Goal: Information Seeking & Learning: Learn about a topic

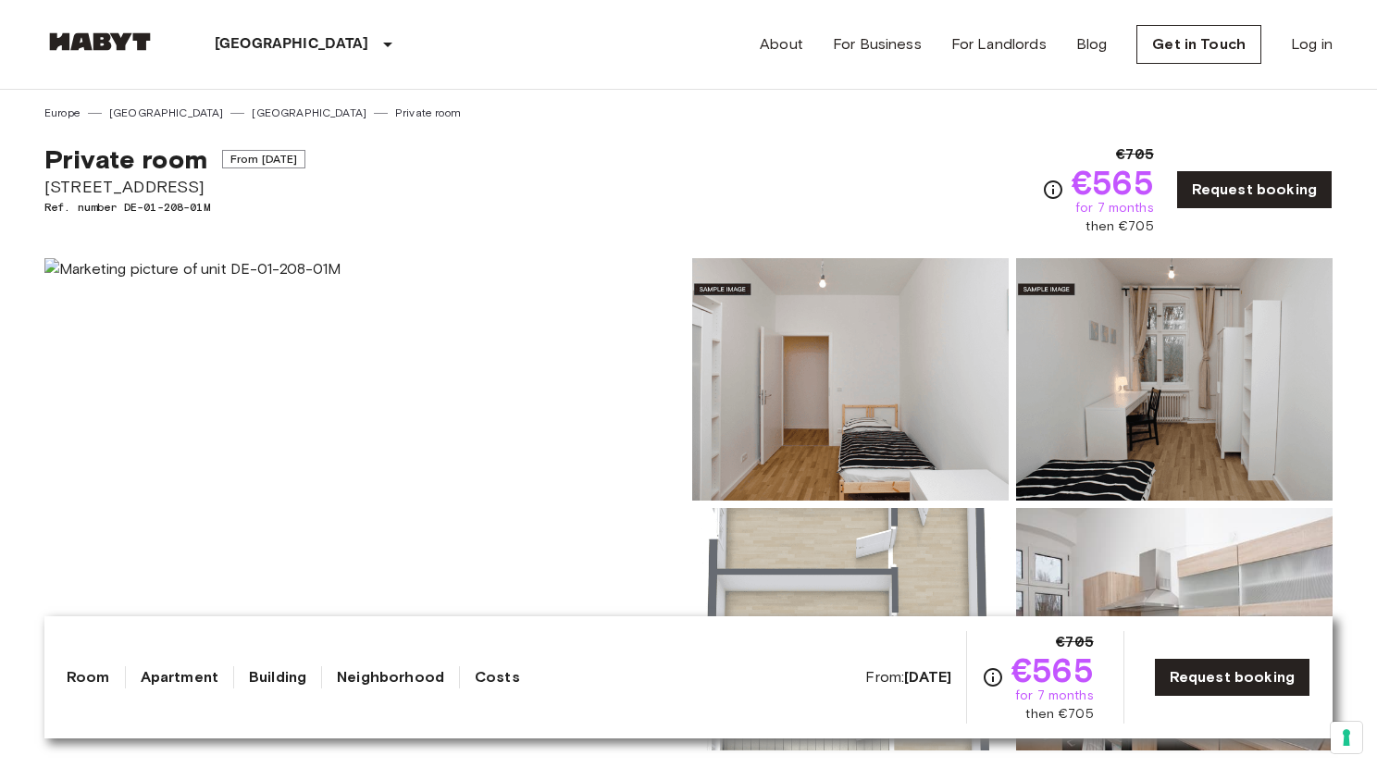
click at [252, 116] on link "[GEOGRAPHIC_DATA]" at bounding box center [309, 113] width 115 height 17
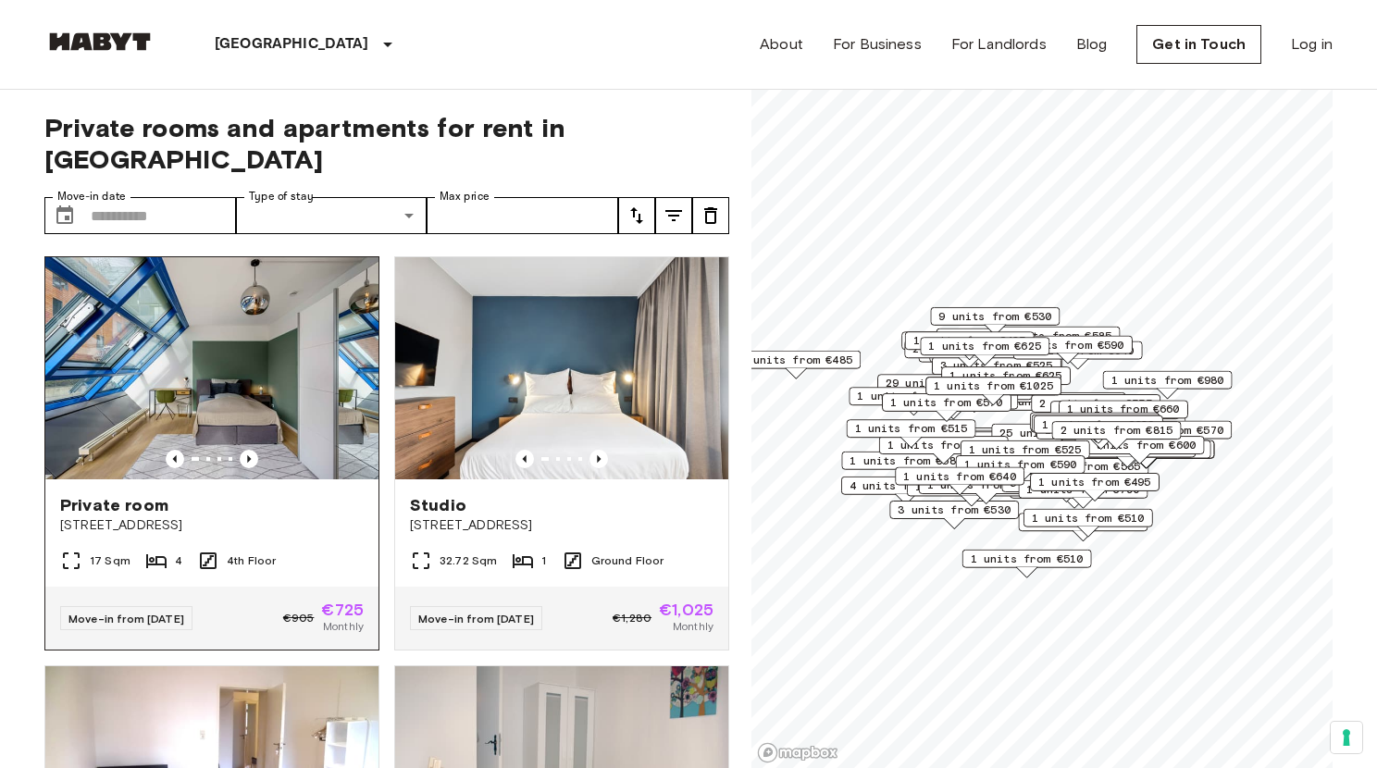
click at [224, 284] on img at bounding box center [211, 368] width 333 height 222
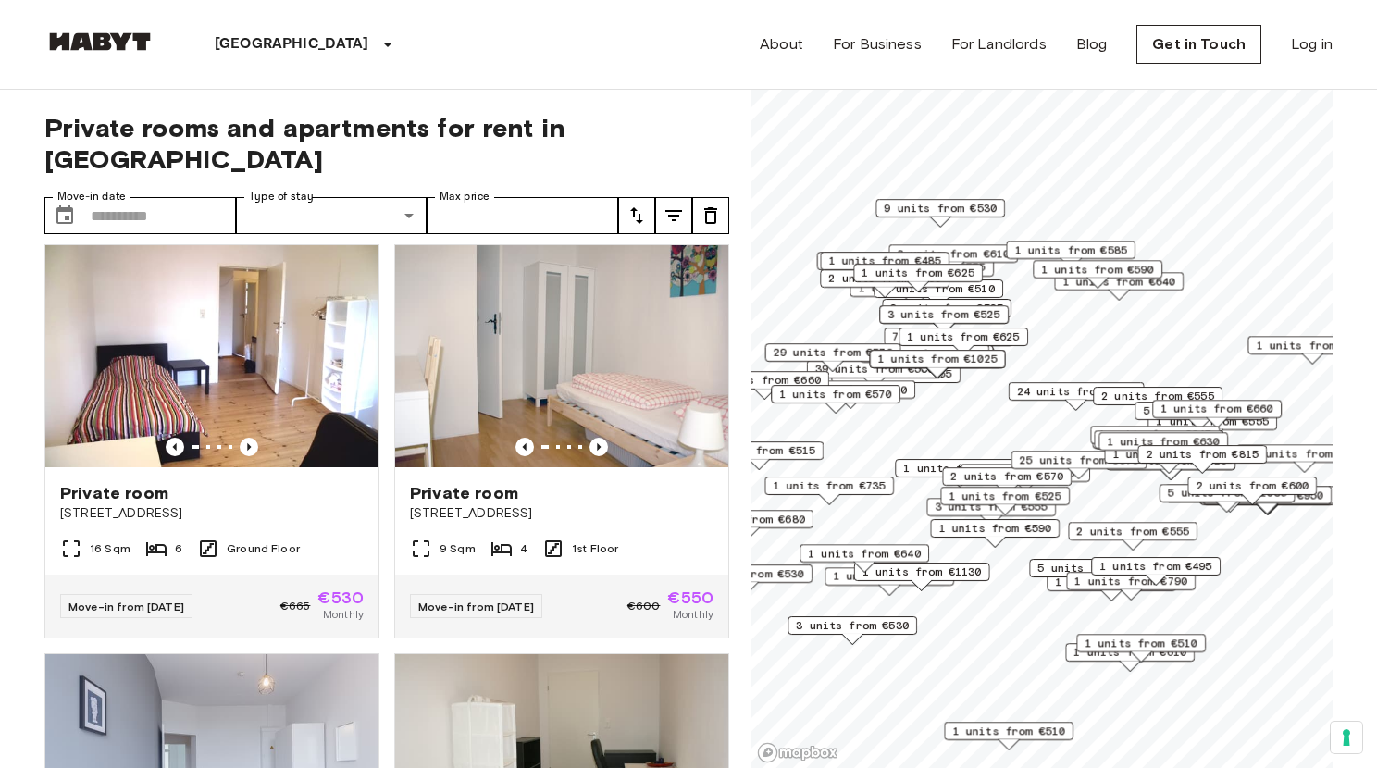
scroll to position [590, 0]
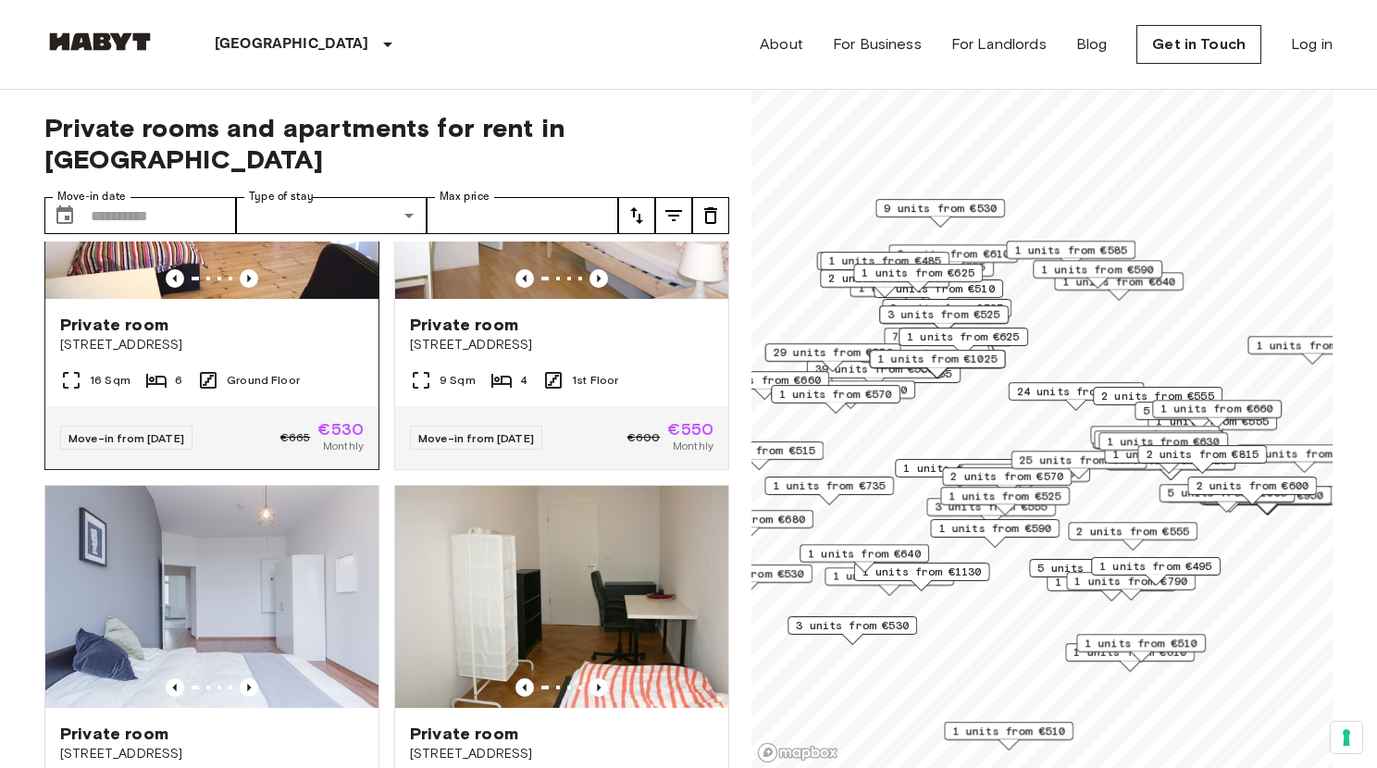
click at [253, 219] on img at bounding box center [211, 188] width 333 height 222
click at [508, 507] on img at bounding box center [561, 597] width 333 height 222
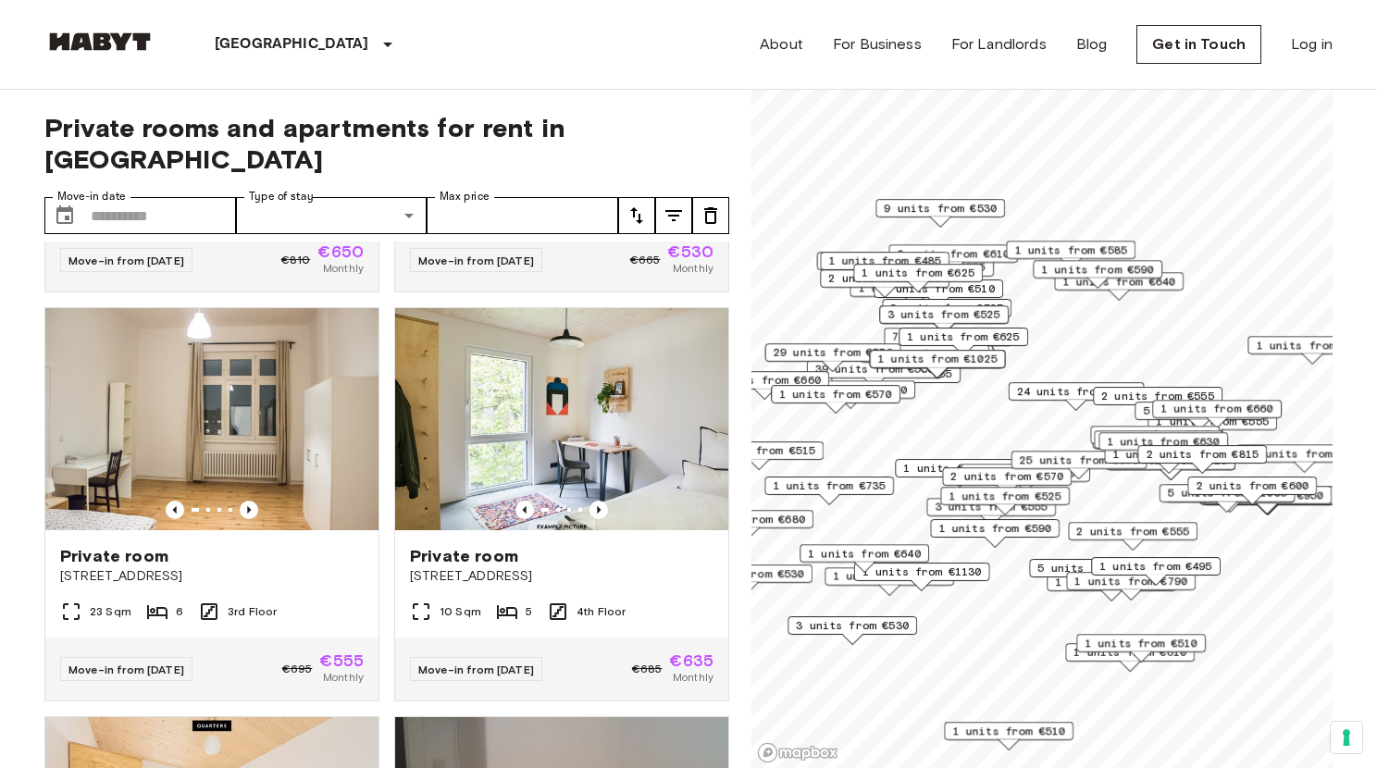
scroll to position [1347, 0]
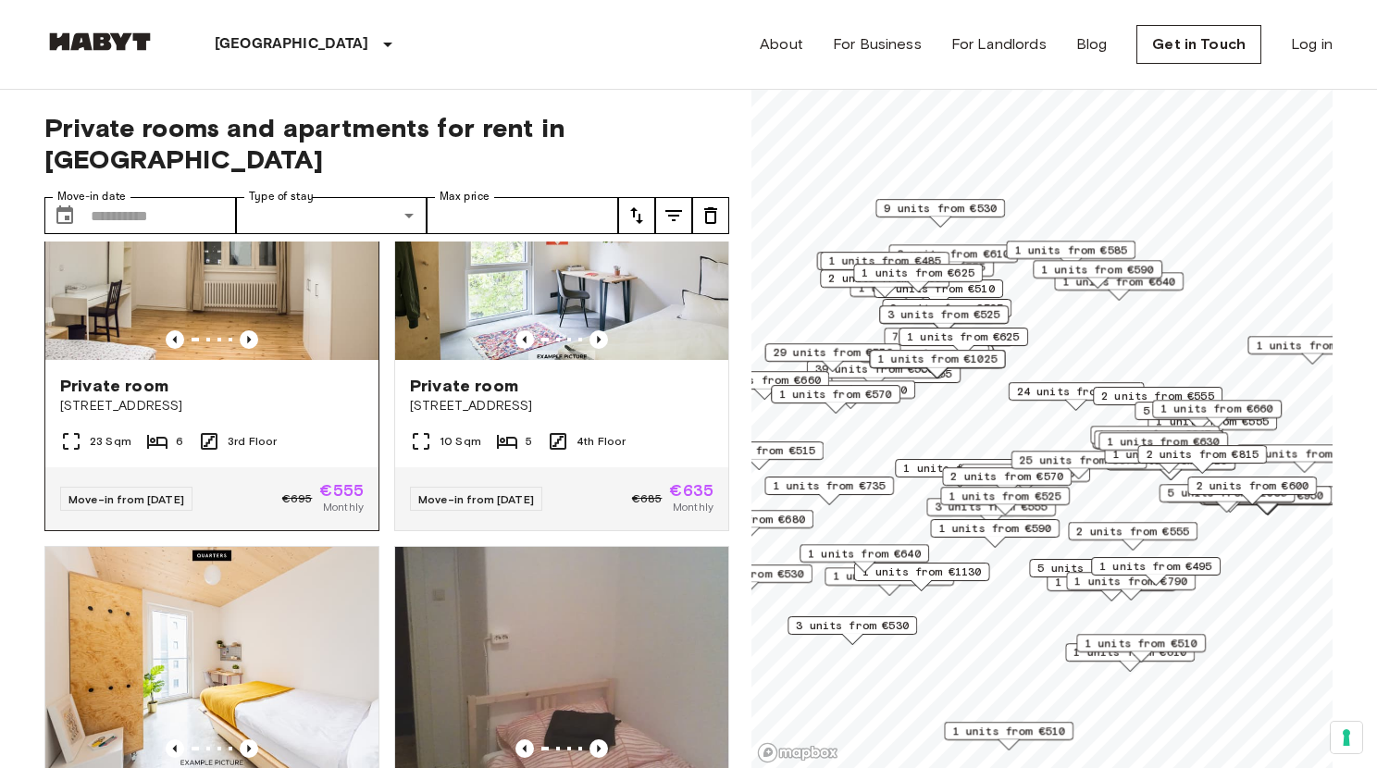
click at [295, 313] on img at bounding box center [211, 249] width 333 height 222
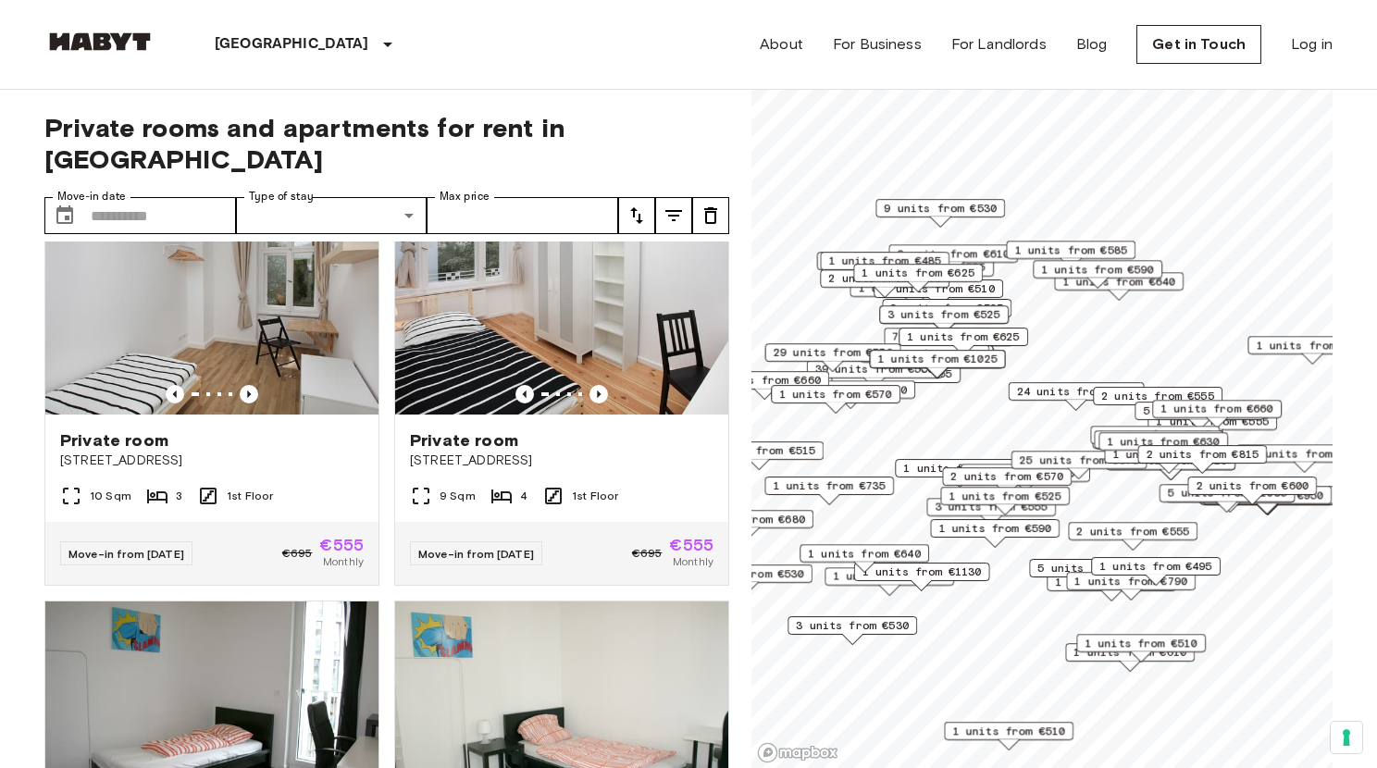
scroll to position [2128, 0]
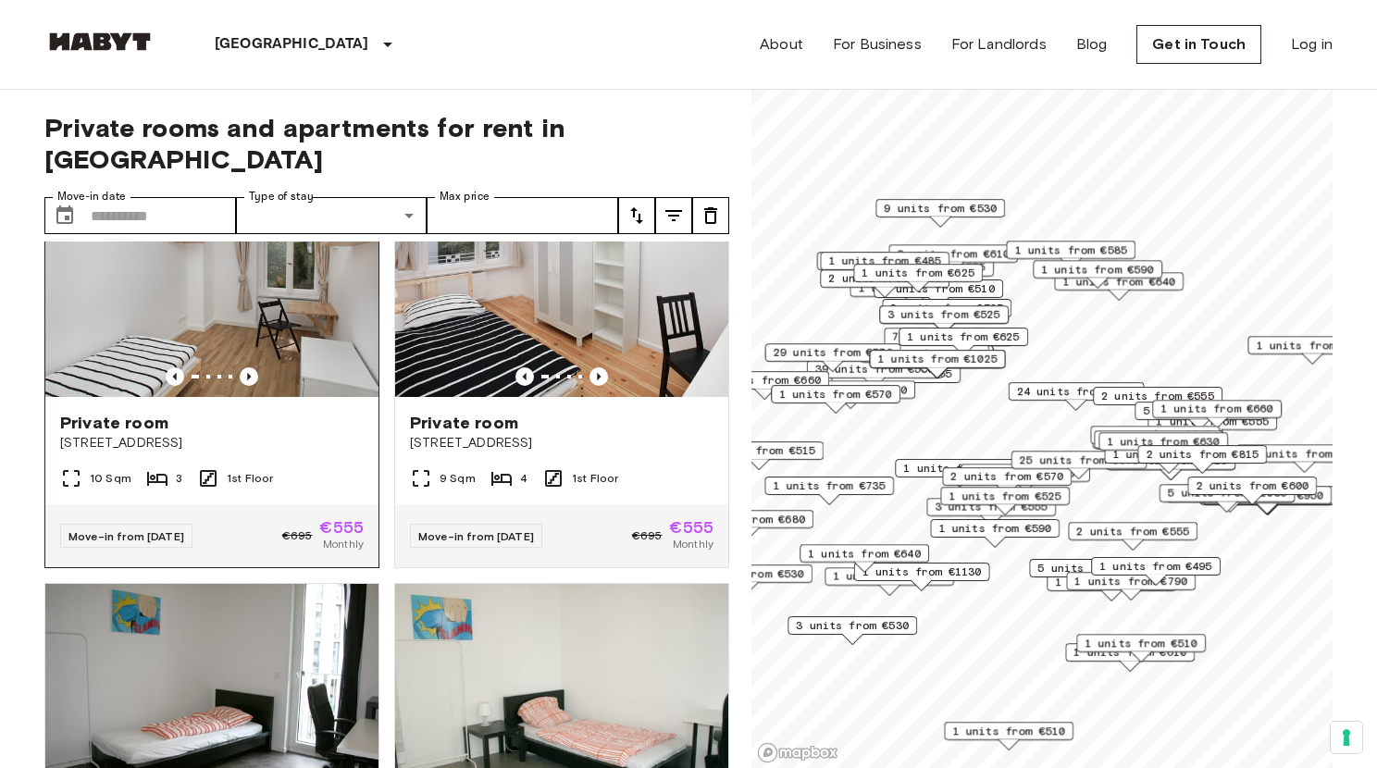
click at [305, 327] on img at bounding box center [211, 286] width 333 height 222
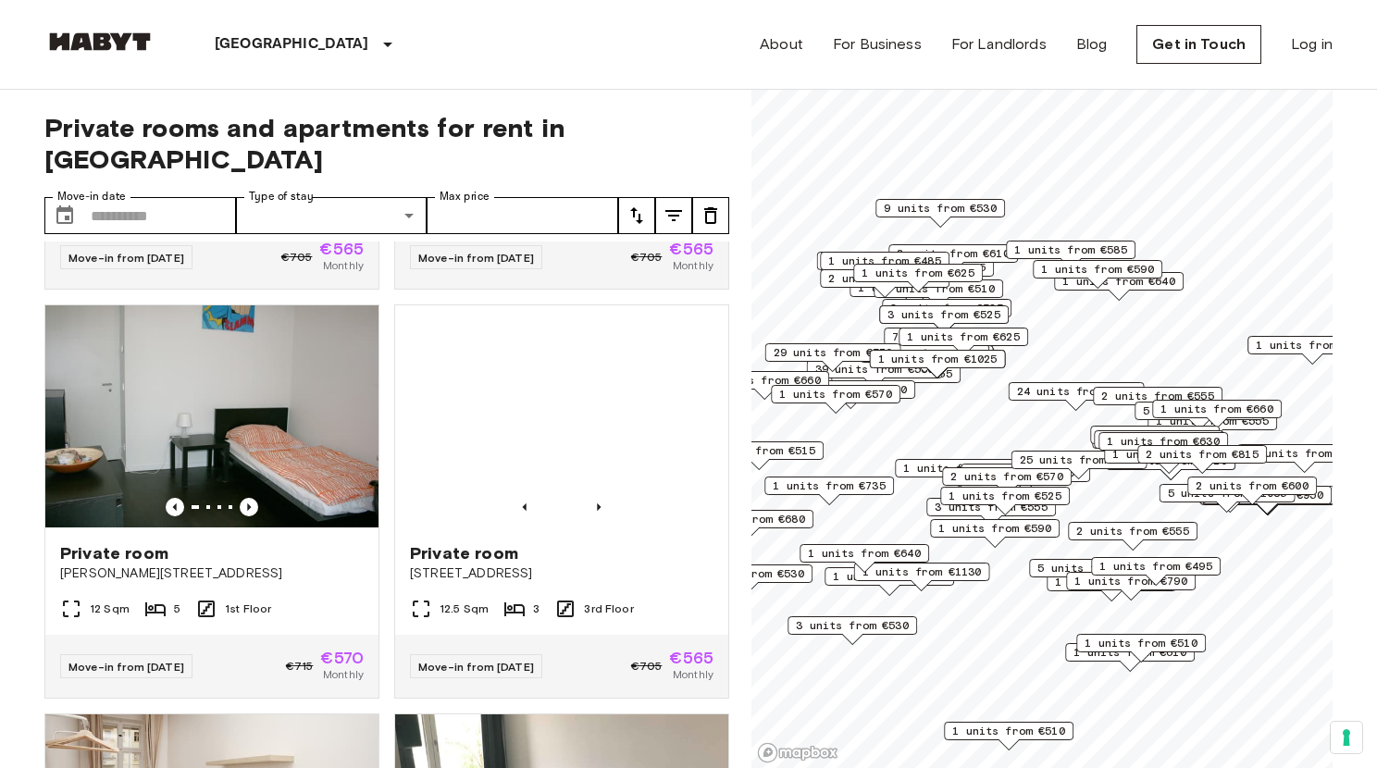
scroll to position [3676, 0]
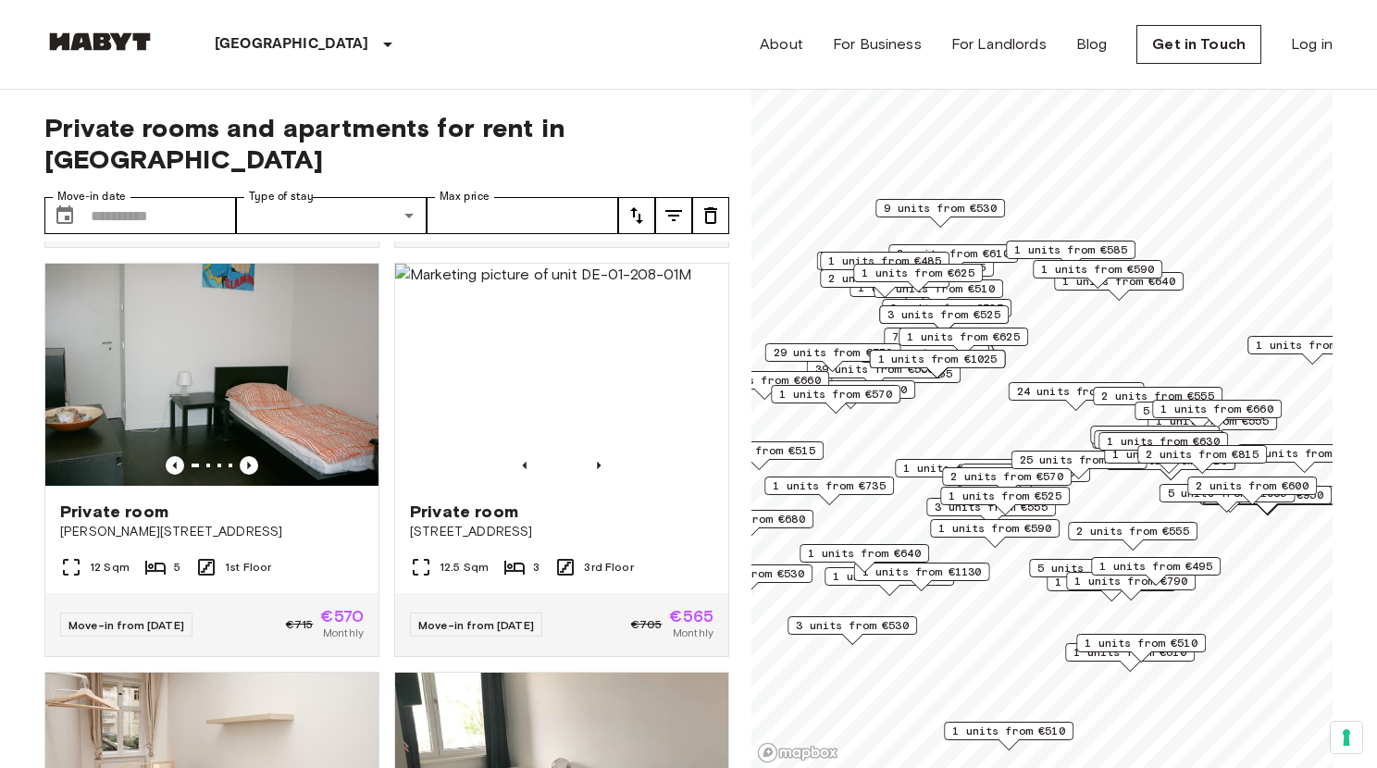
click at [302, 399] on img at bounding box center [211, 375] width 333 height 222
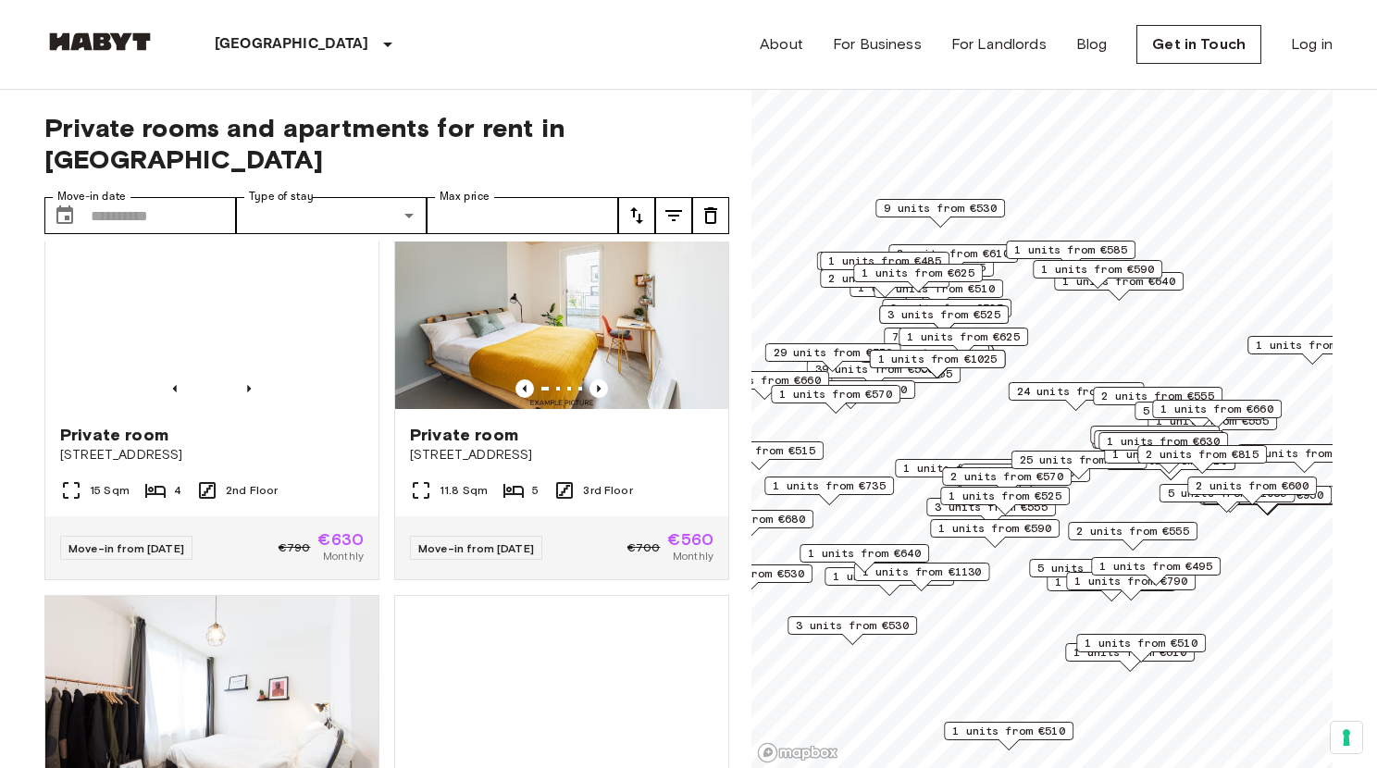
scroll to position [4572, 0]
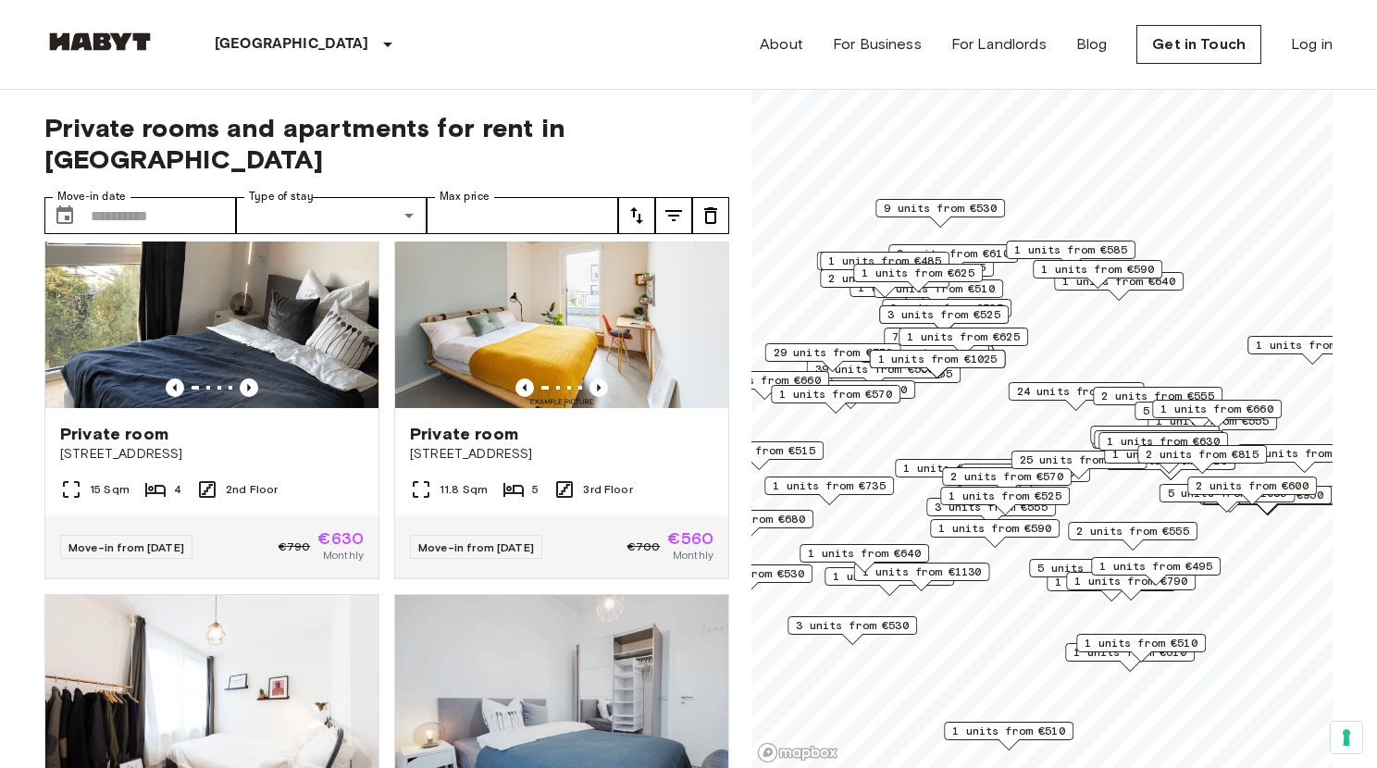
click at [302, 399] on img at bounding box center [211, 297] width 333 height 222
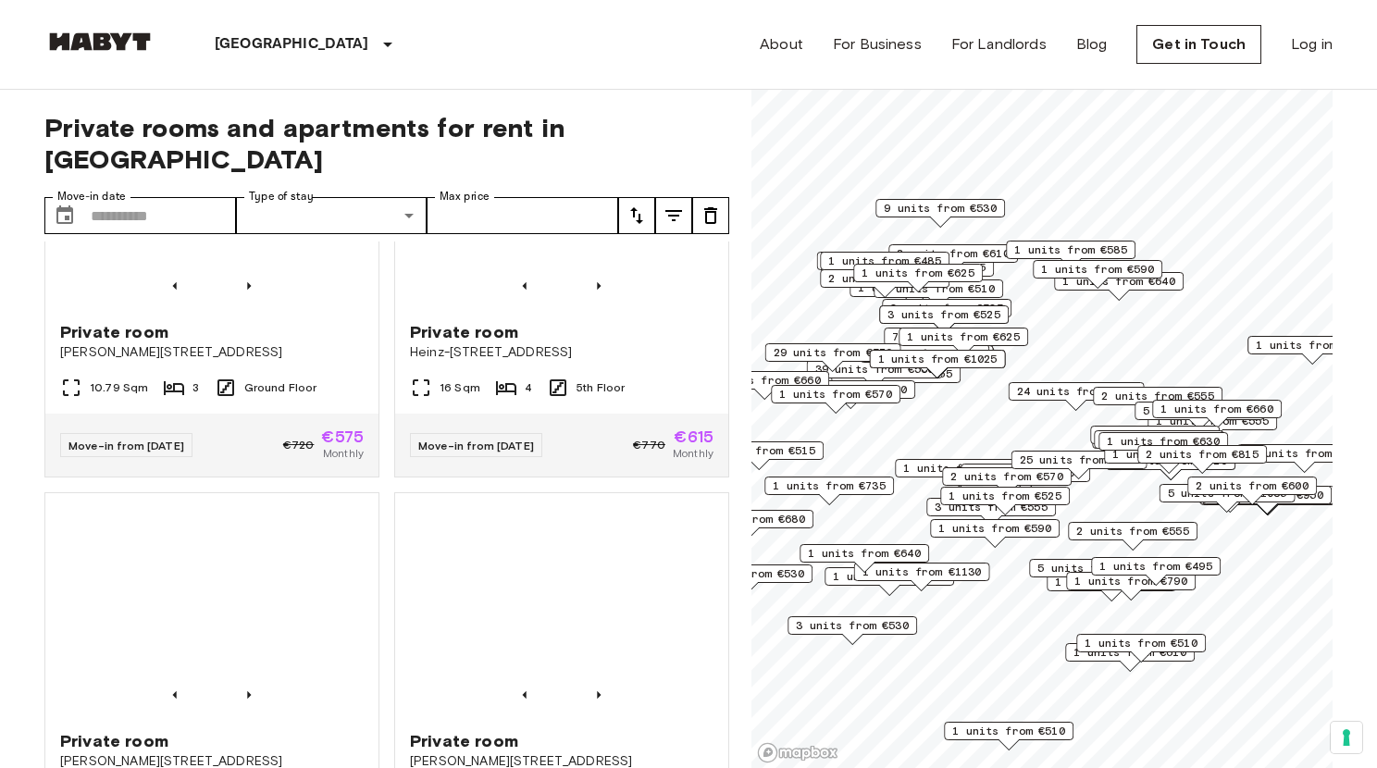
scroll to position [6317, 0]
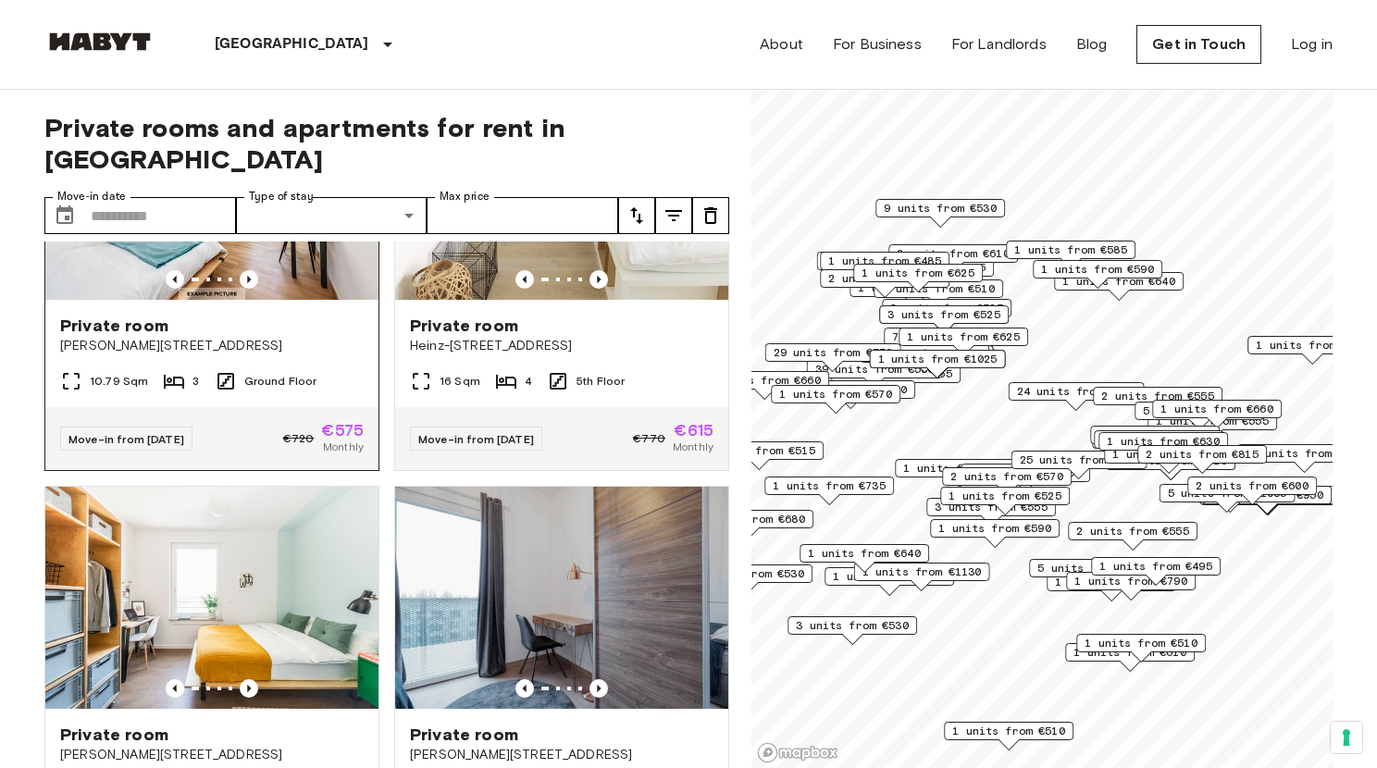
click at [290, 295] on img at bounding box center [211, 189] width 333 height 222
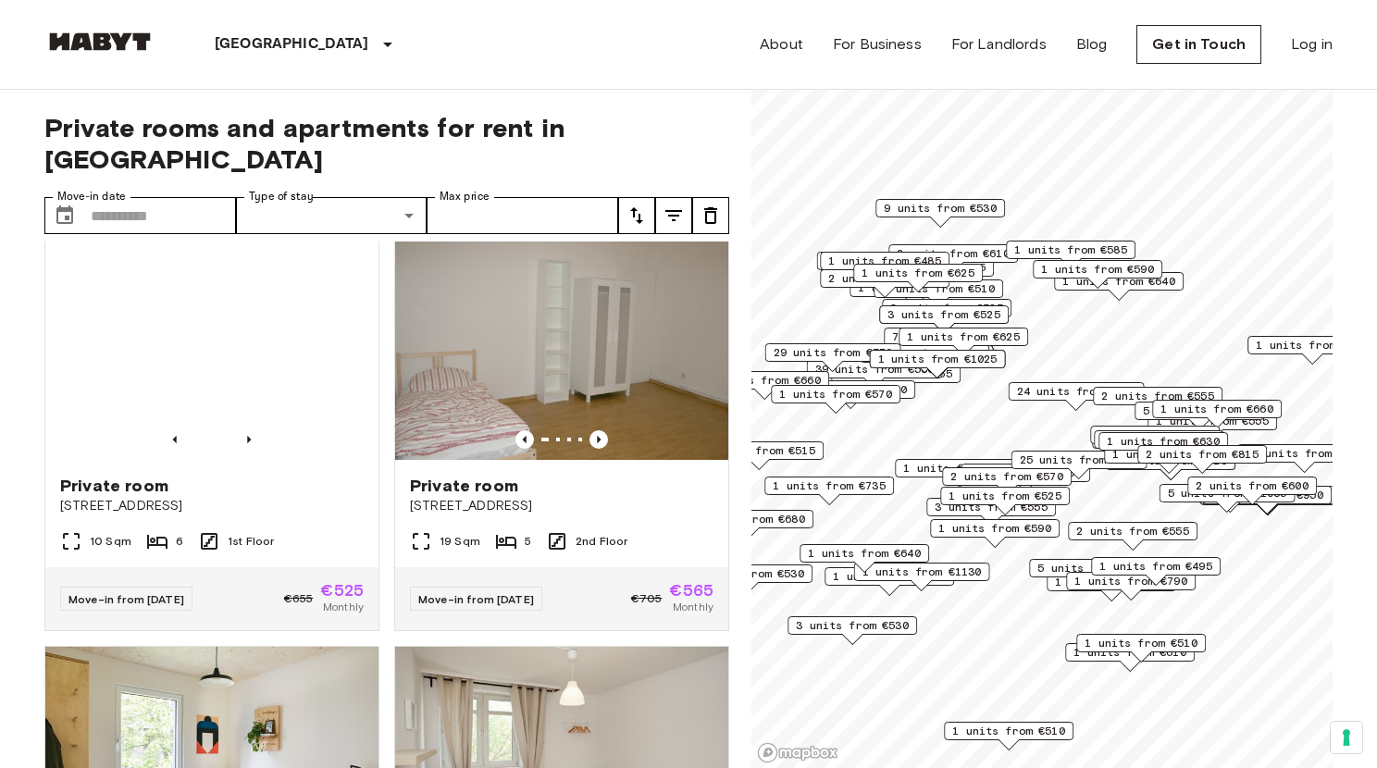
scroll to position [7860, 0]
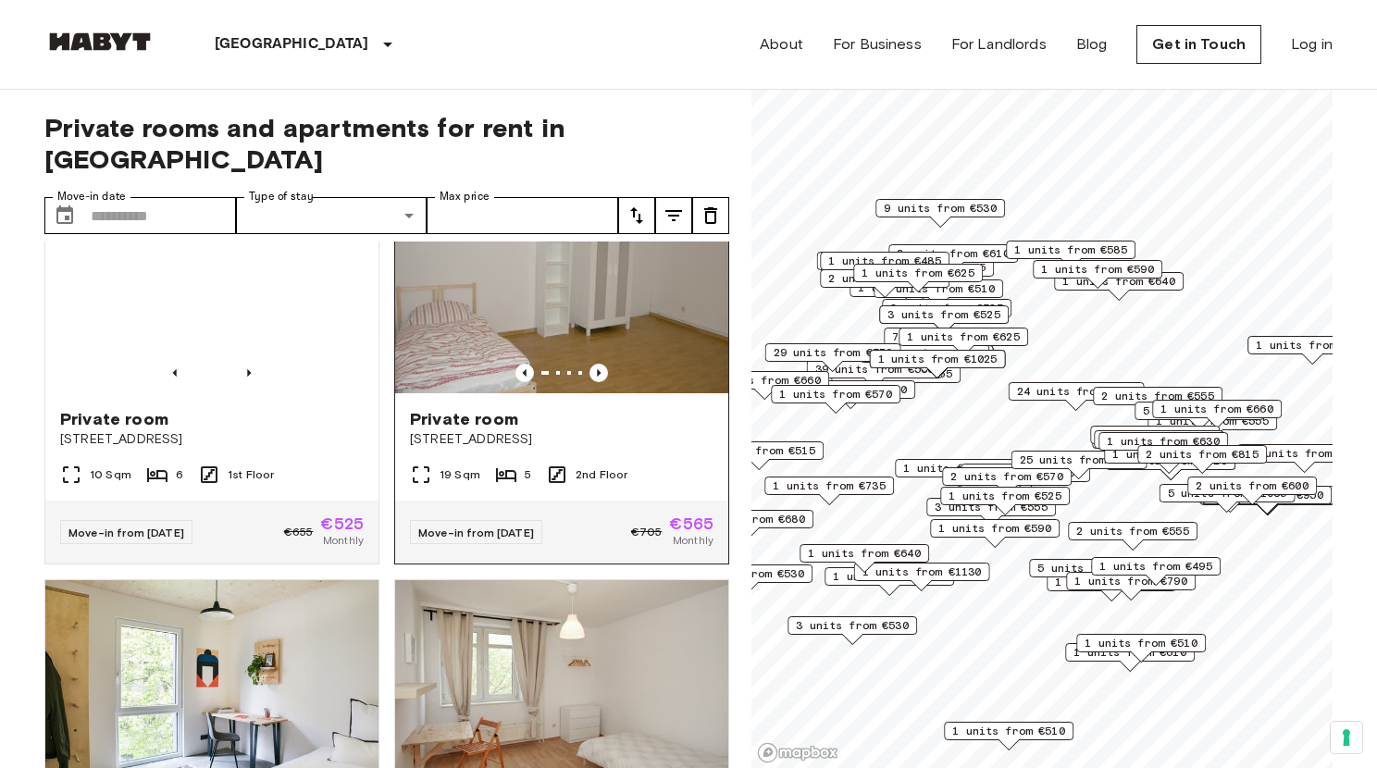
click at [448, 383] on img at bounding box center [561, 282] width 333 height 222
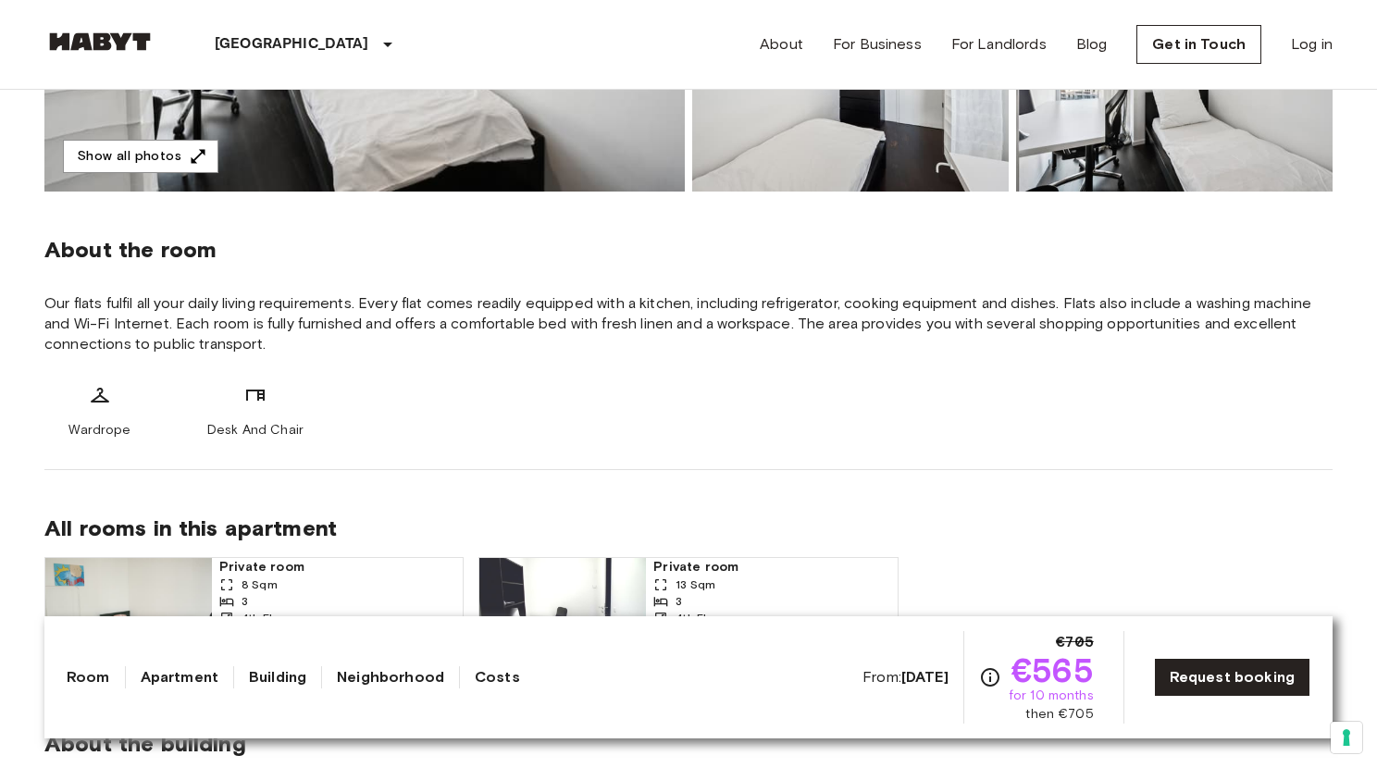
scroll to position [638, 0]
